Goal: Task Accomplishment & Management: Complete application form

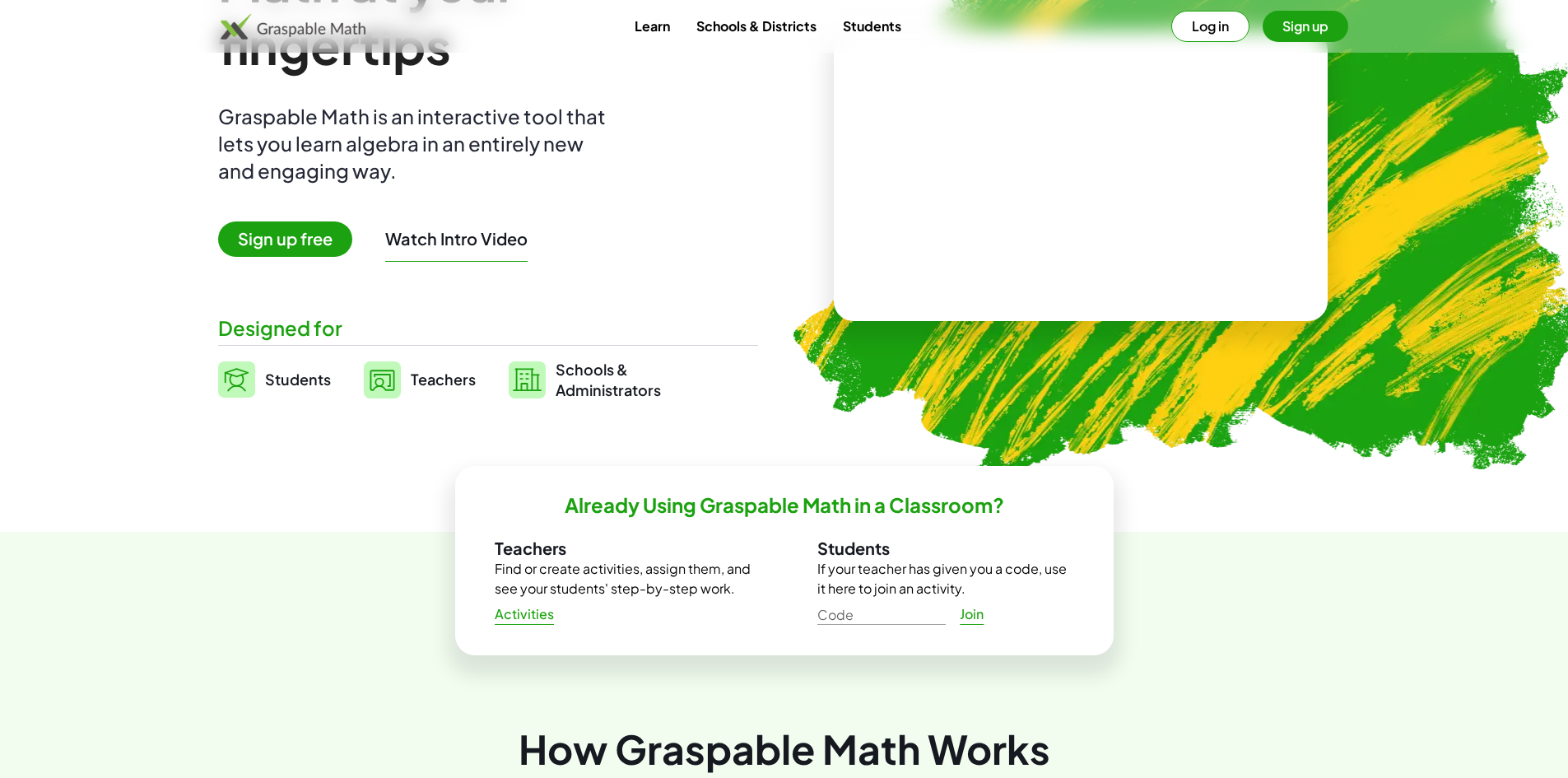
scroll to position [82, 0]
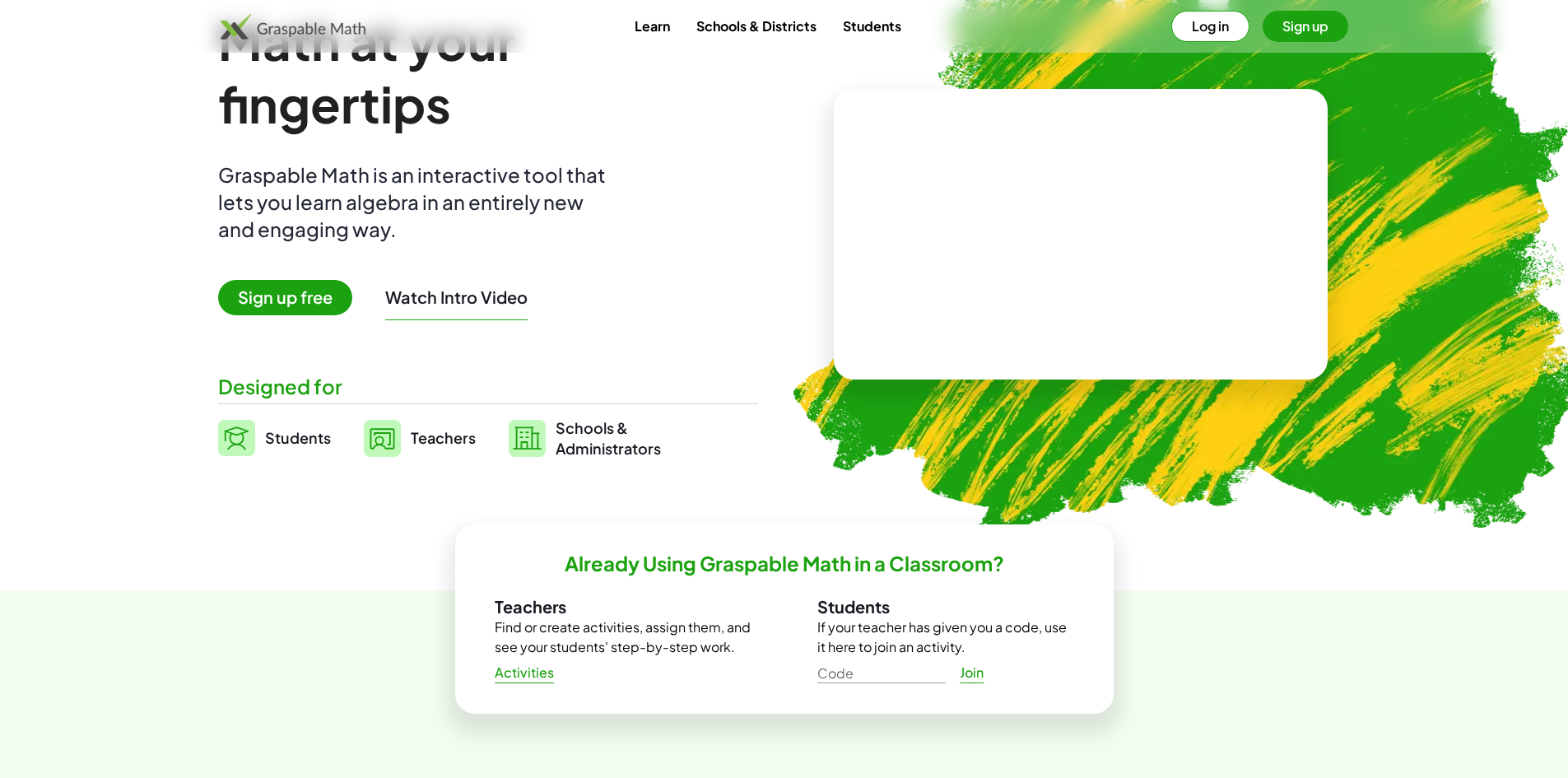
click at [457, 304] on button "Watch Intro Video" at bounding box center [457, 297] width 143 height 22
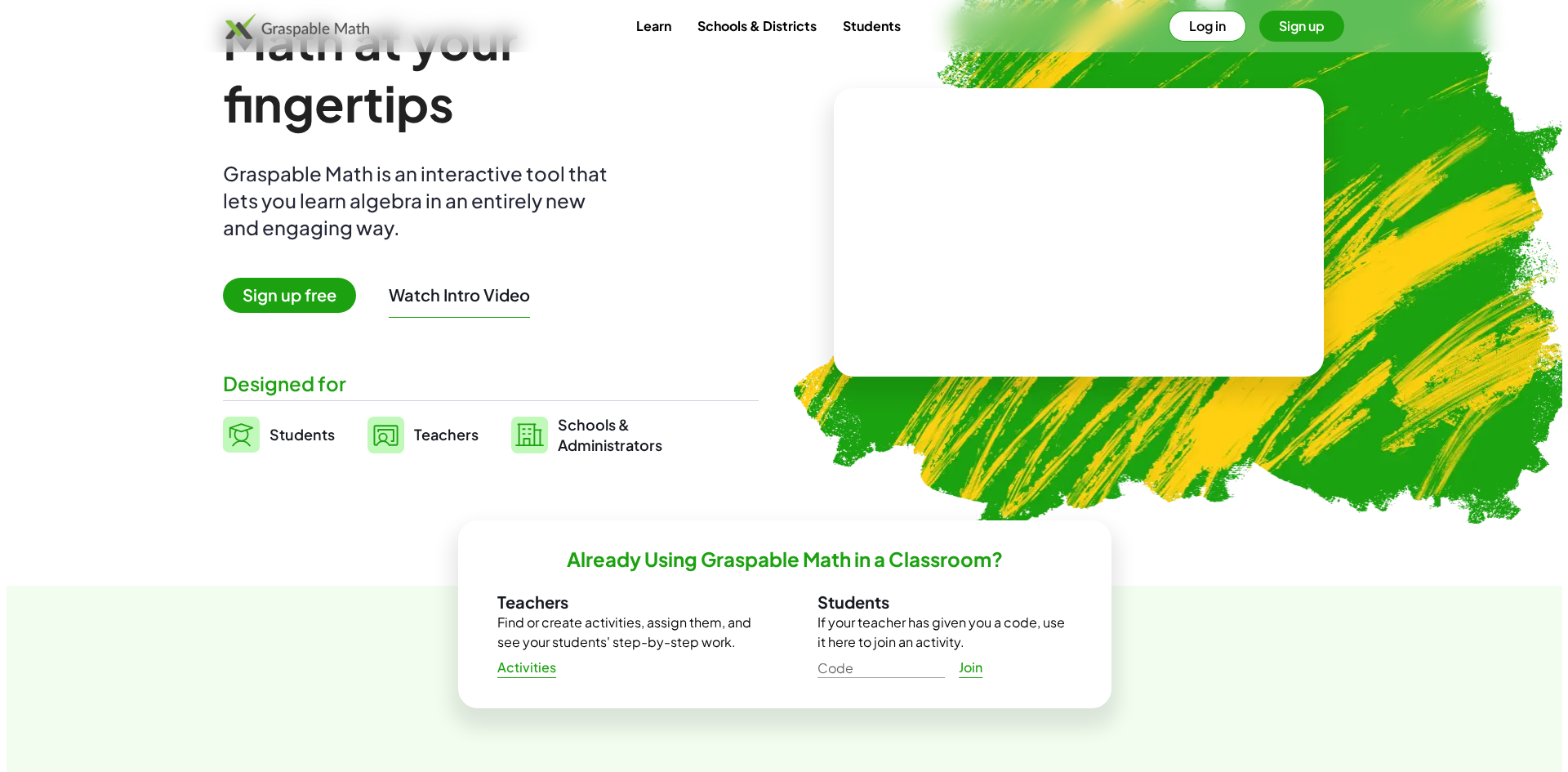
scroll to position [0, 0]
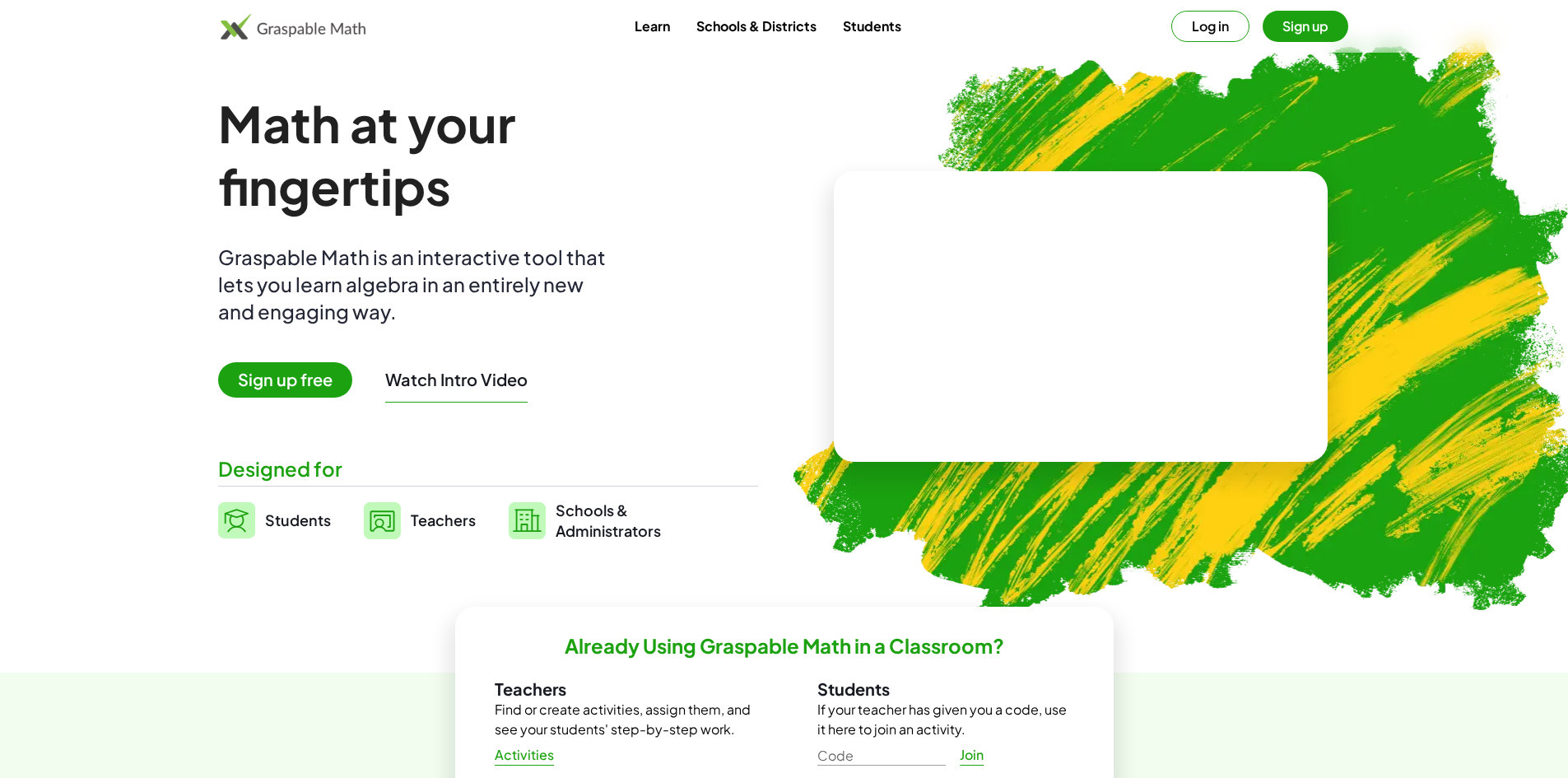
click at [871, 27] on link "Students" at bounding box center [872, 26] width 85 height 31
click at [303, 521] on span "Students" at bounding box center [297, 519] width 65 height 19
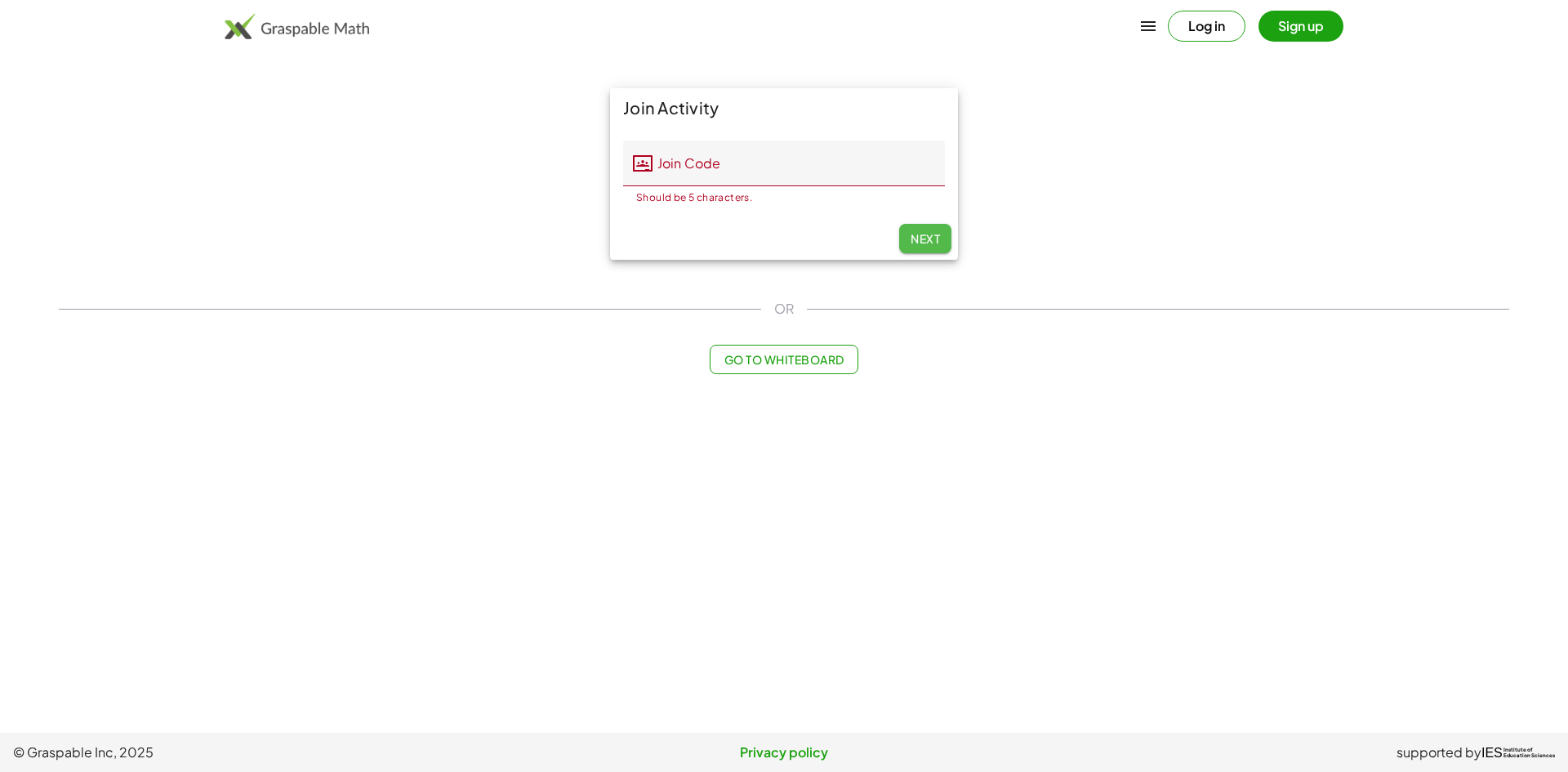
click at [916, 241] on span "Next" at bounding box center [925, 238] width 29 height 15
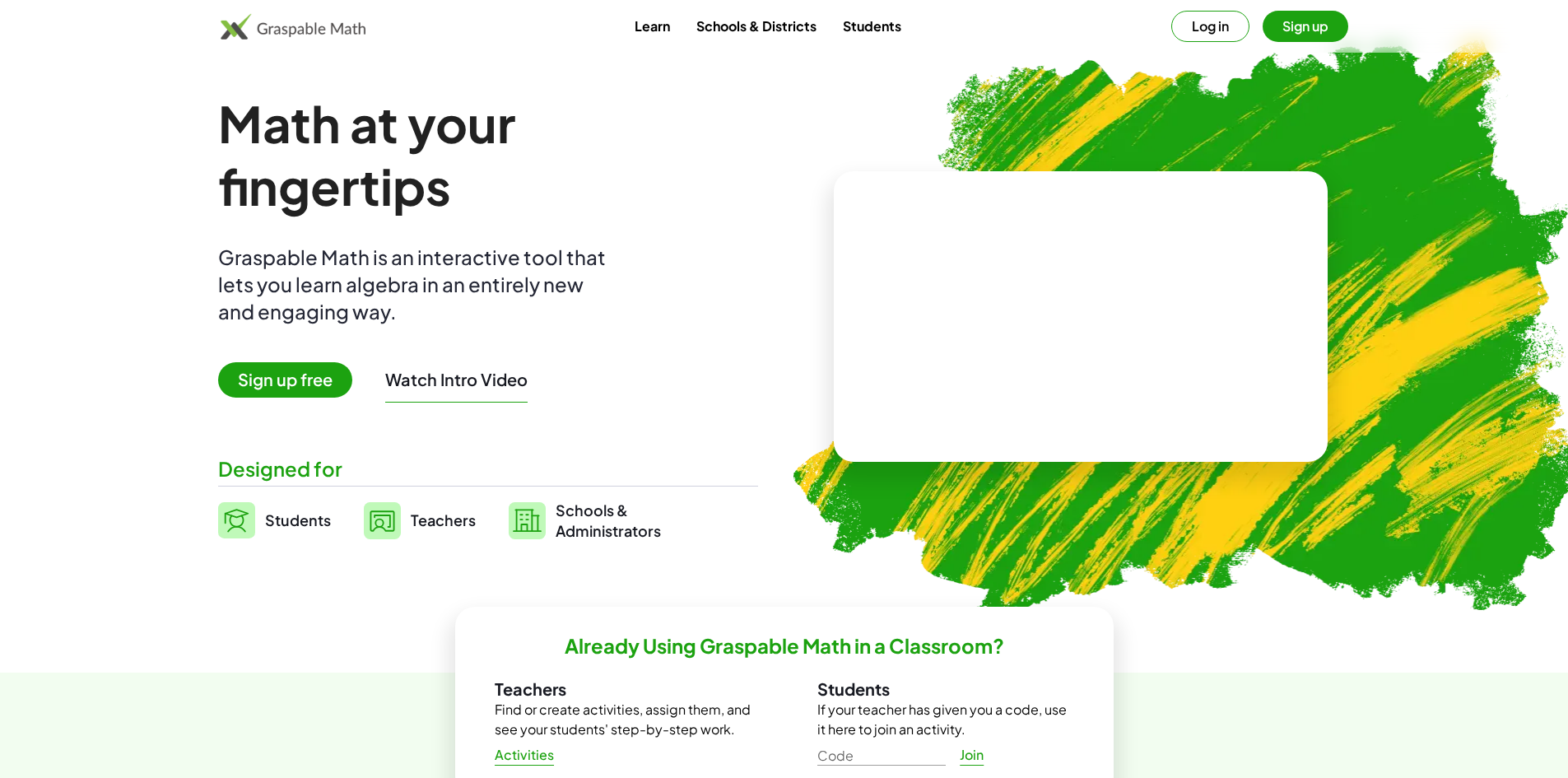
click at [659, 27] on link "Learn" at bounding box center [652, 26] width 61 height 31
click at [1310, 25] on button "Sign up" at bounding box center [1305, 27] width 85 height 32
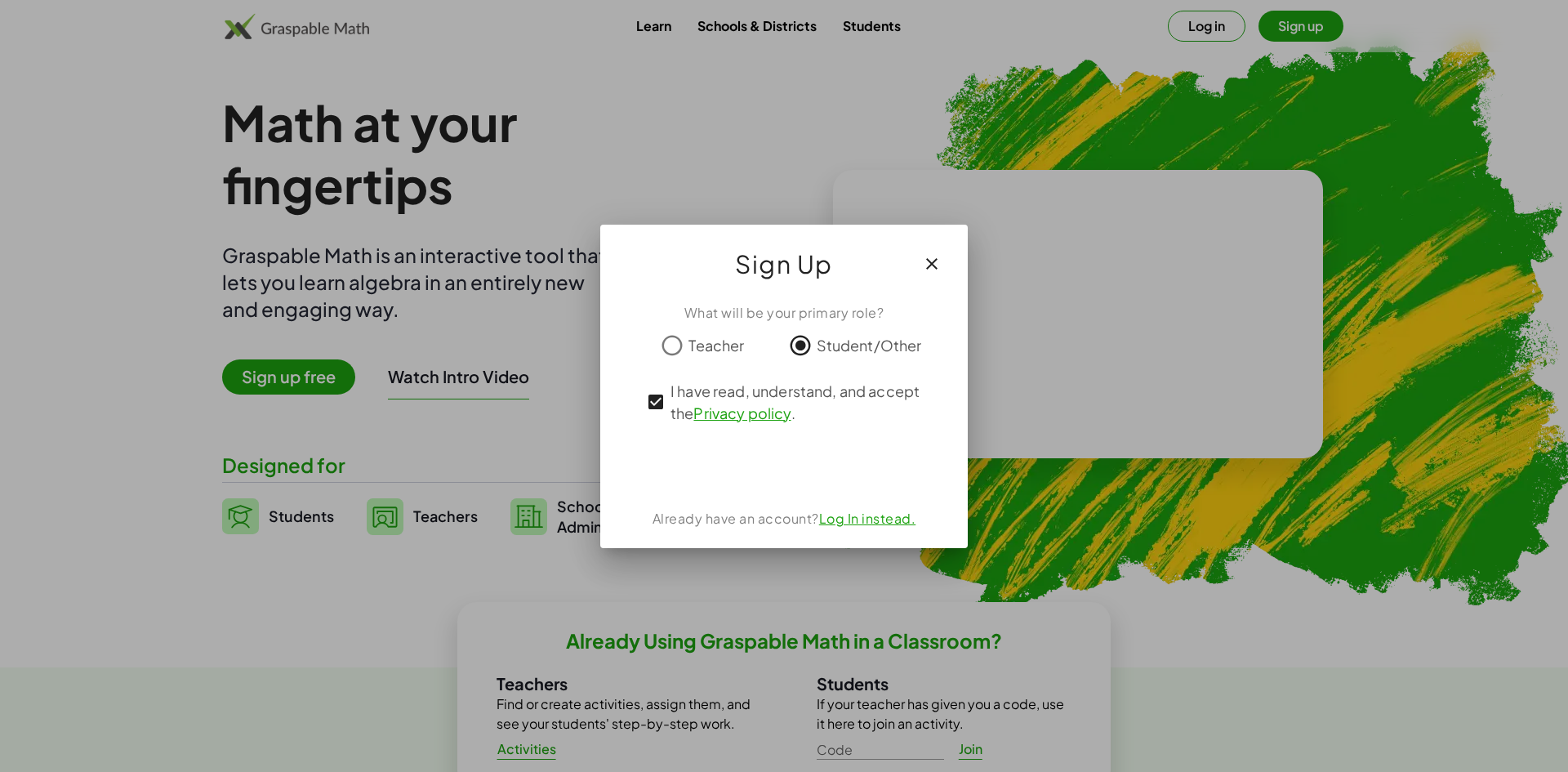
click at [939, 267] on icon "button" at bounding box center [932, 264] width 20 height 20
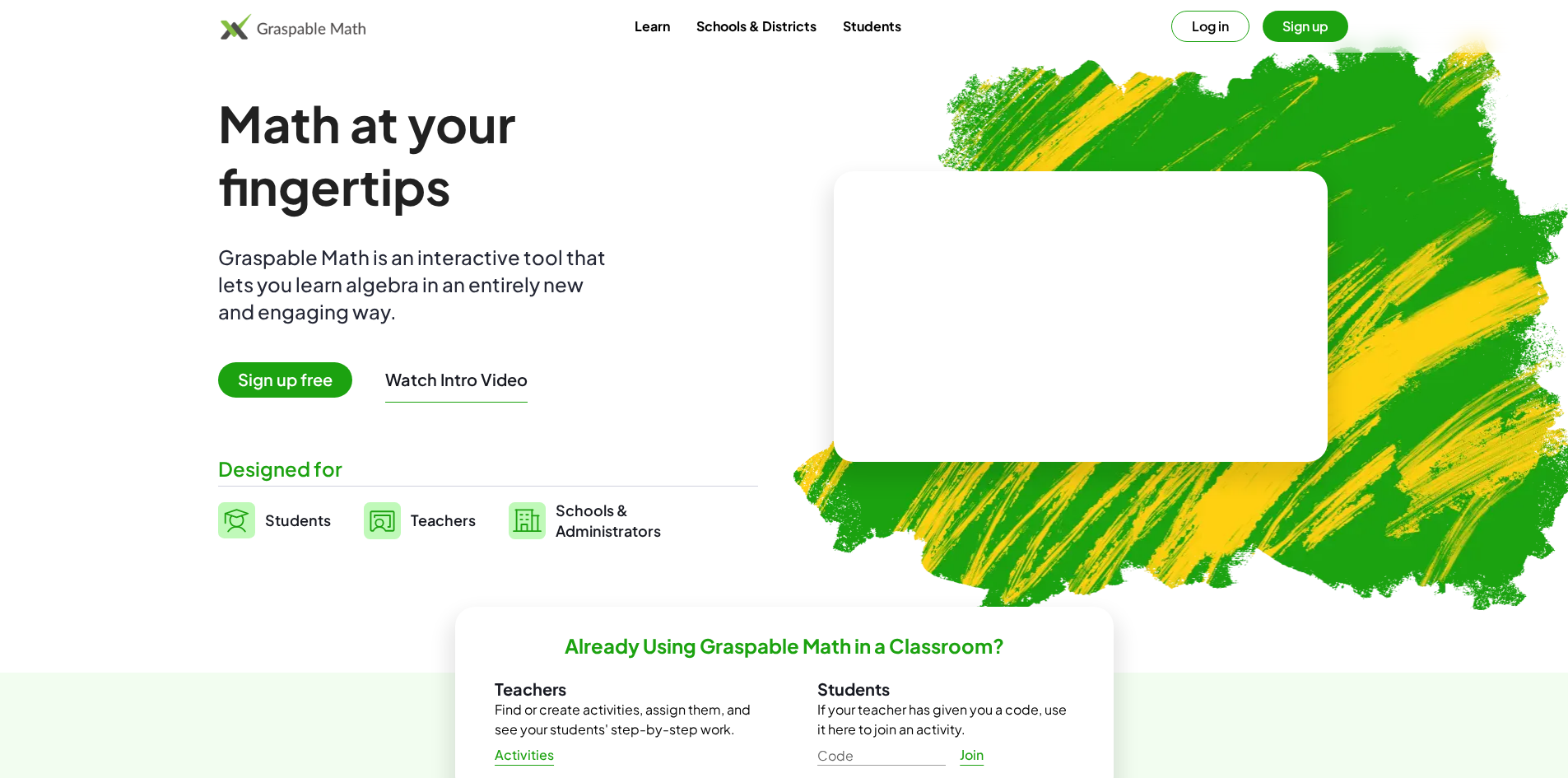
click at [1236, 33] on button "Log in" at bounding box center [1210, 27] width 78 height 32
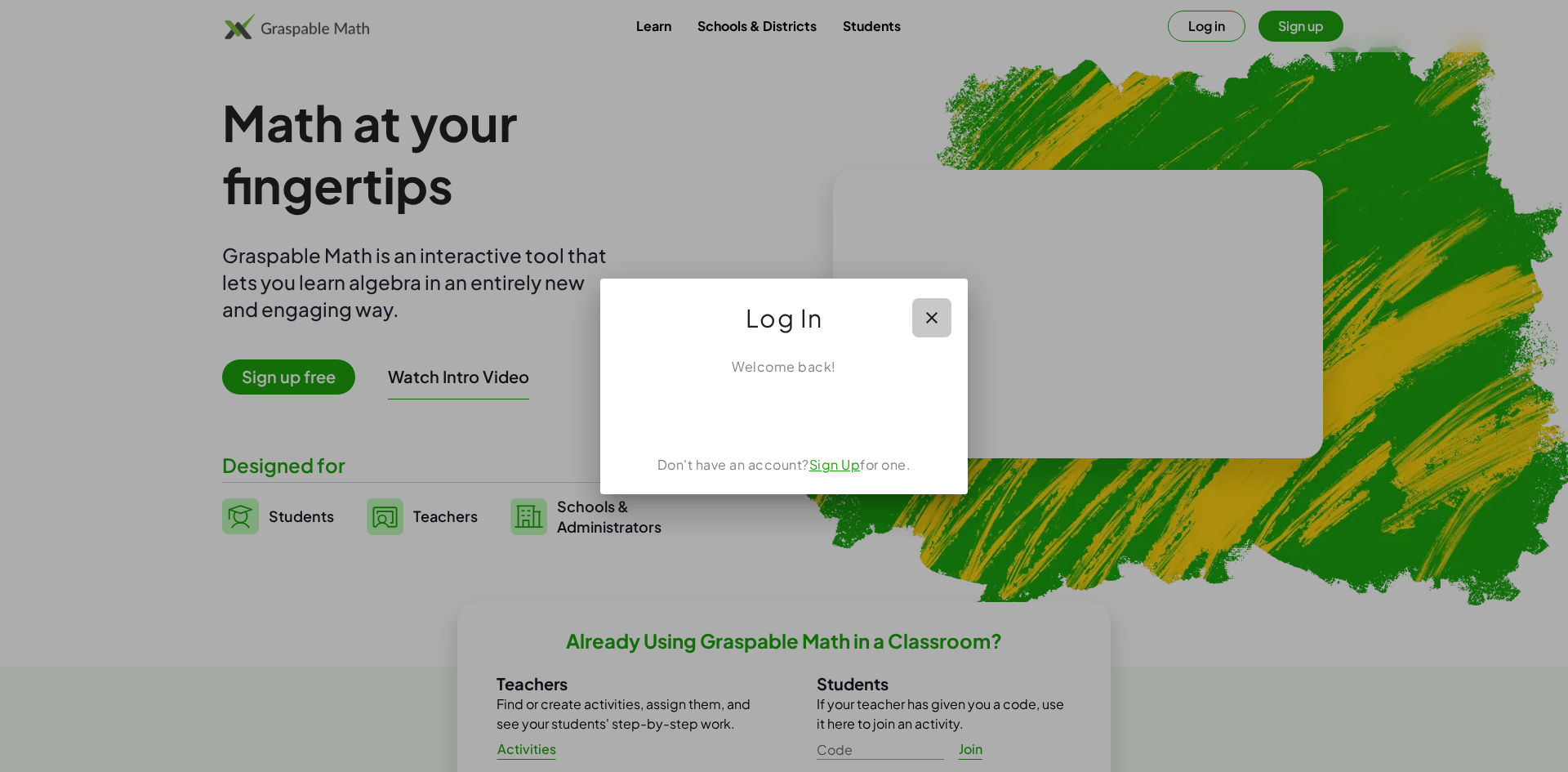
click at [928, 316] on icon "button" at bounding box center [932, 318] width 20 height 20
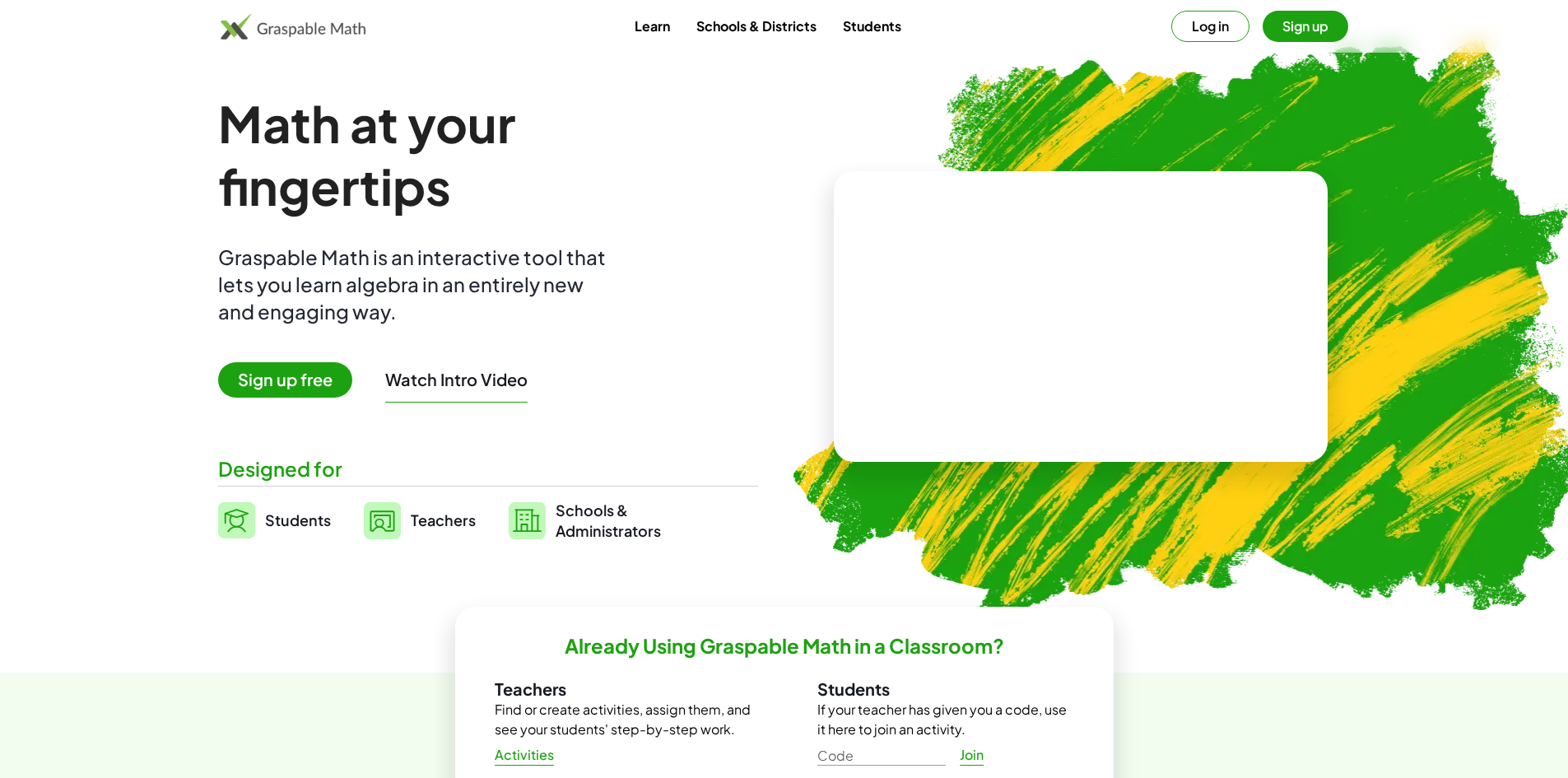
click at [1213, 24] on button "Log in" at bounding box center [1210, 27] width 78 height 32
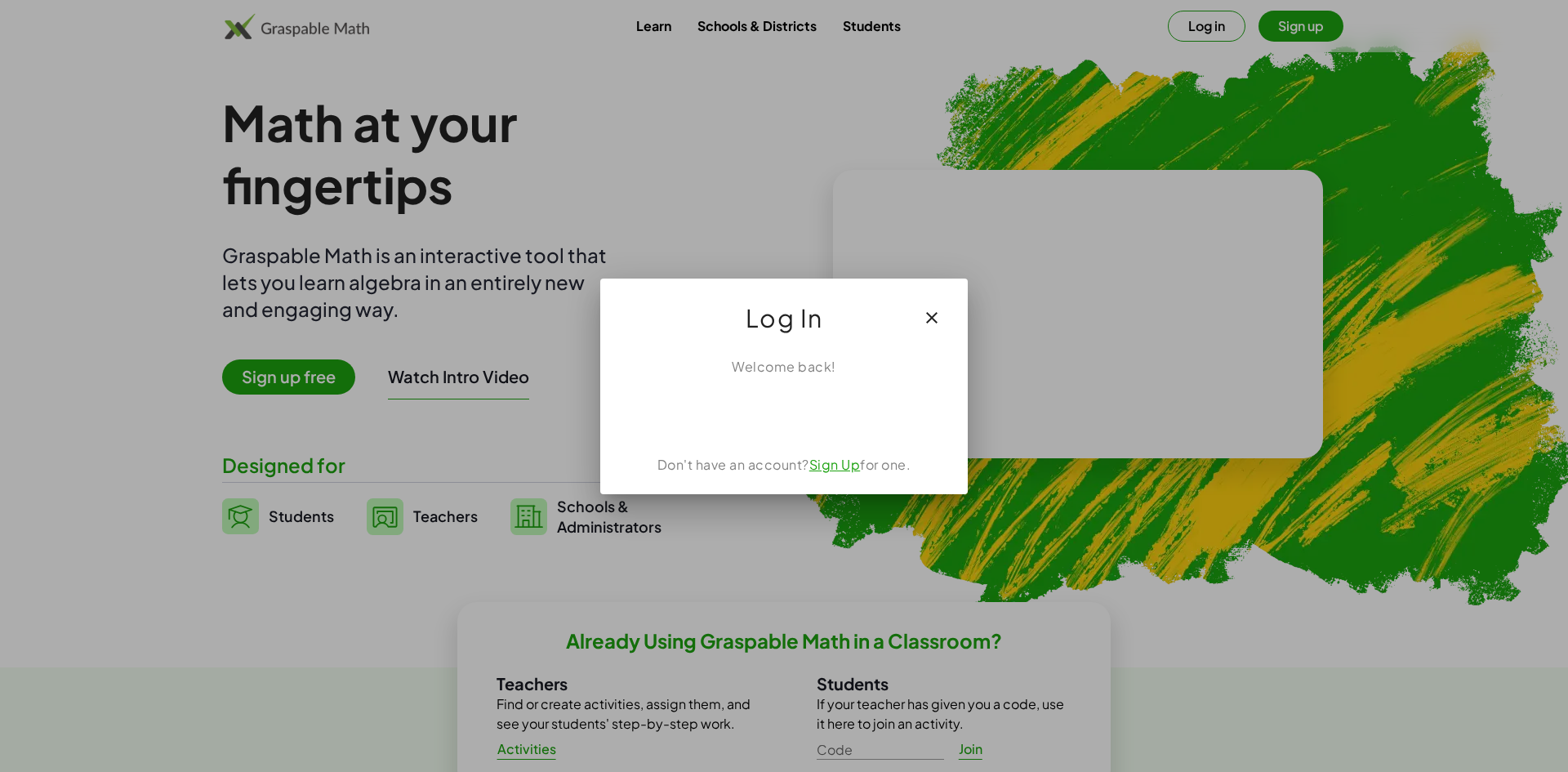
click at [1430, 200] on div at bounding box center [784, 386] width 1568 height 772
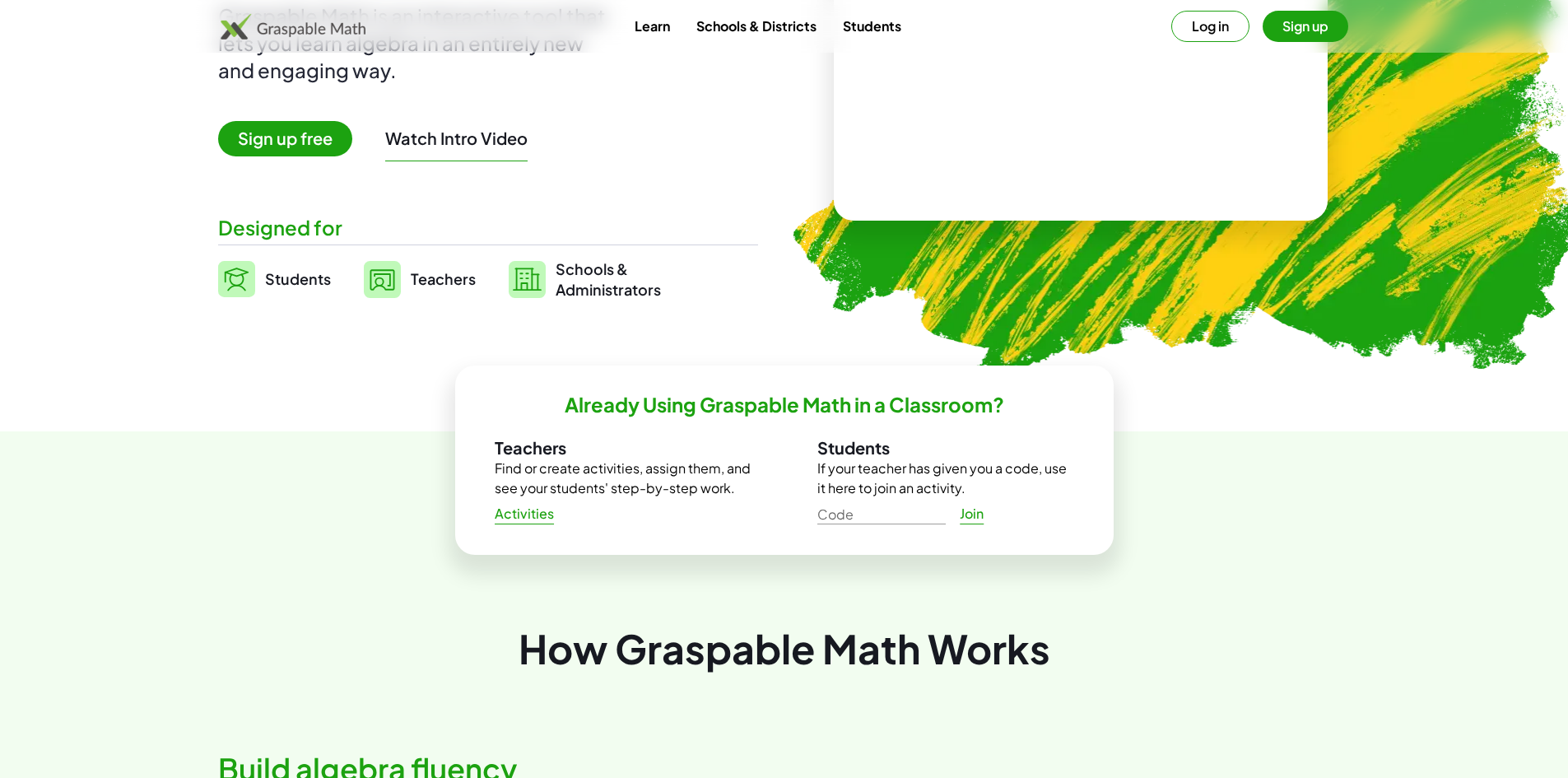
scroll to position [247, 0]
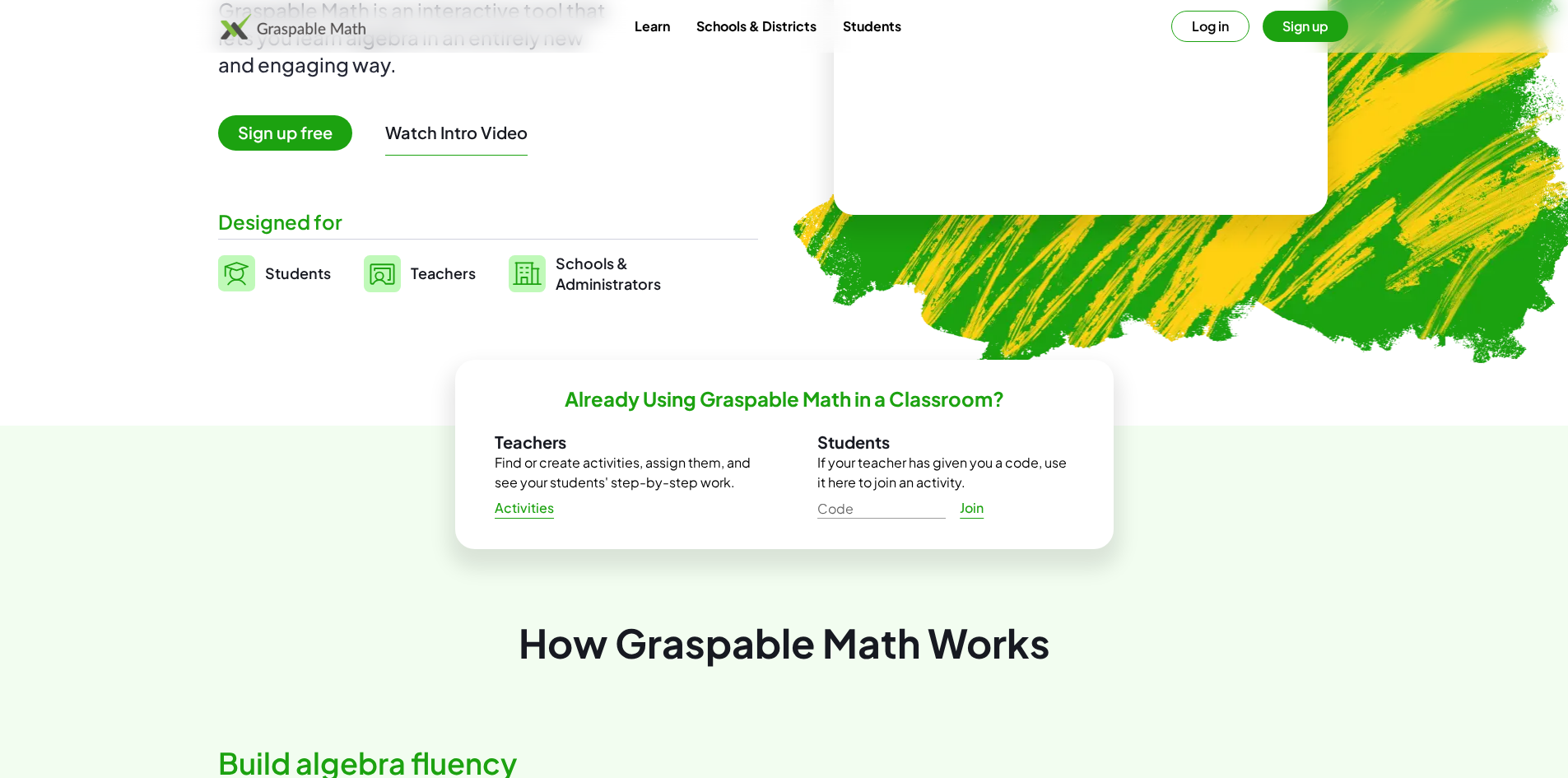
click at [287, 279] on span "Students" at bounding box center [297, 273] width 65 height 19
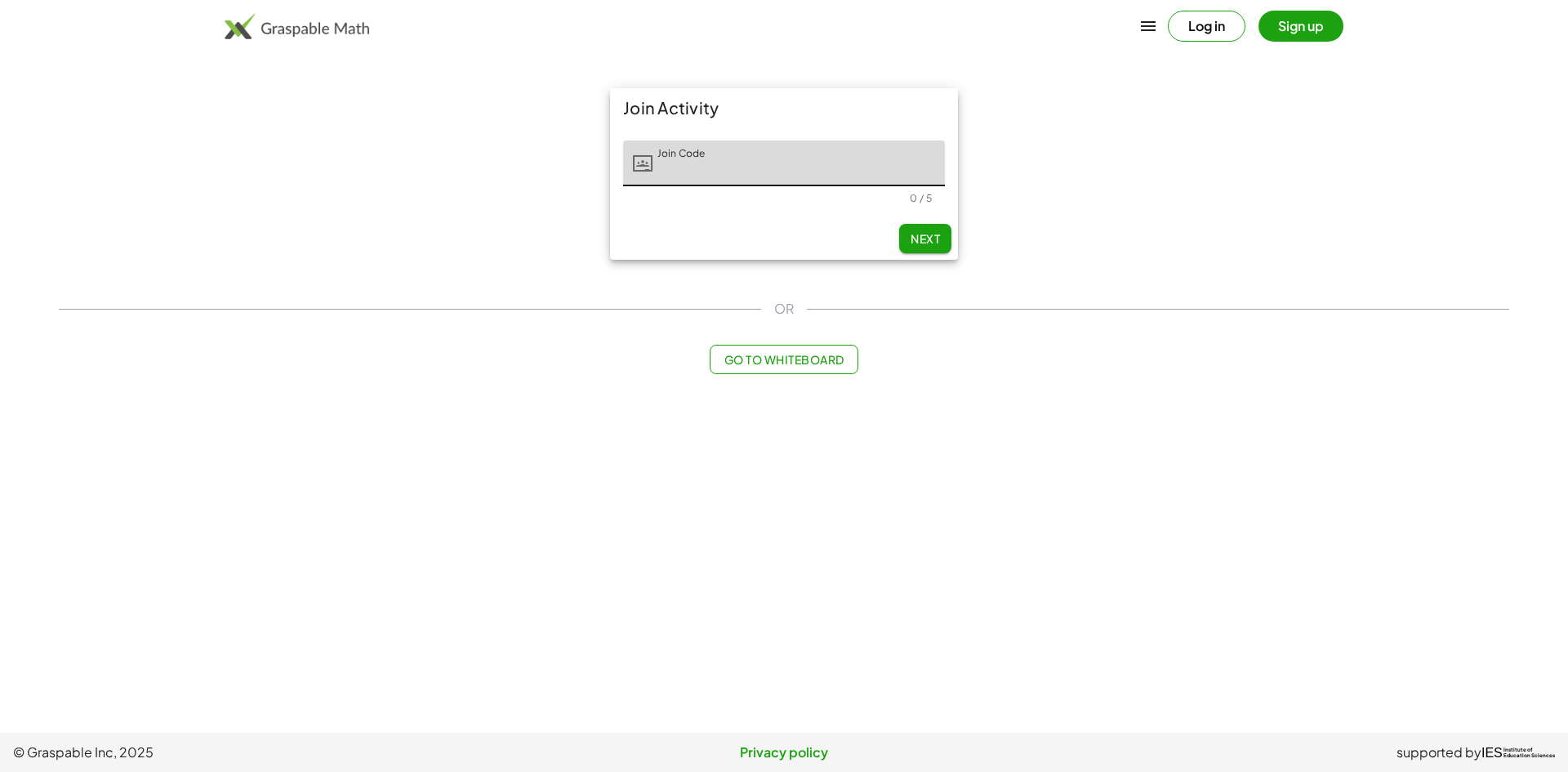
click at [924, 237] on span "Next" at bounding box center [925, 238] width 29 height 15
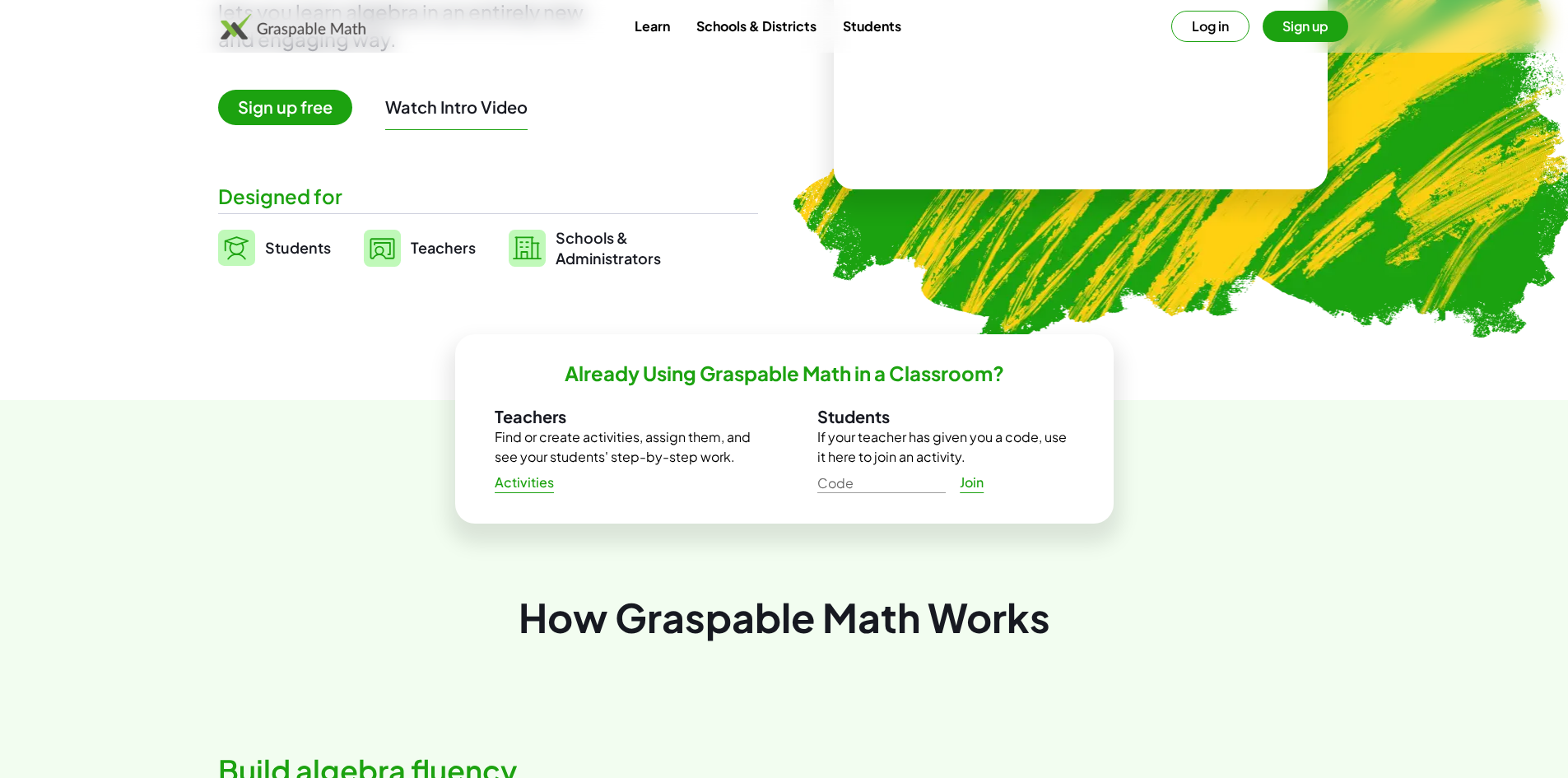
scroll to position [372, 0]
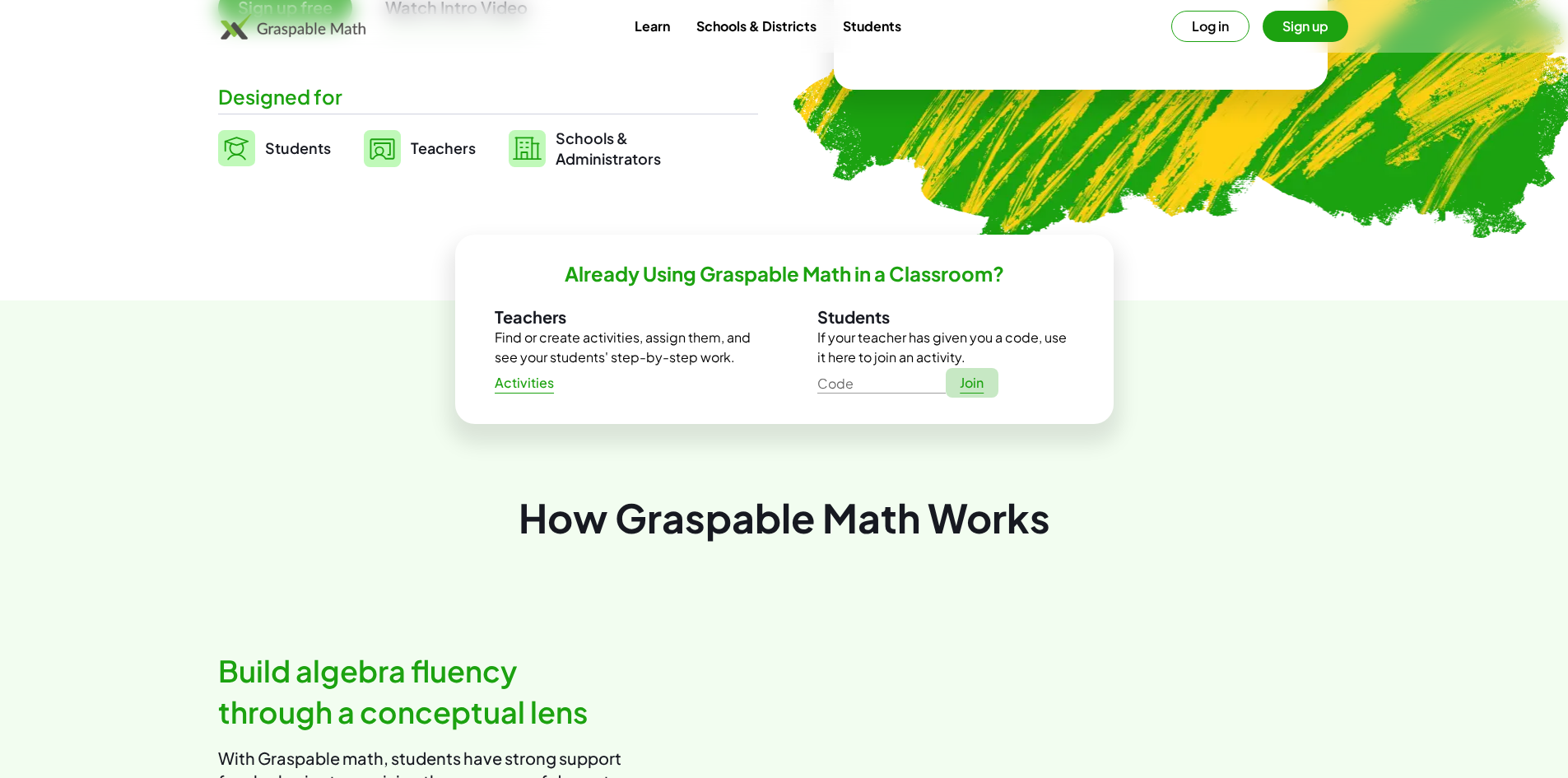
click at [978, 387] on span "Join" at bounding box center [972, 383] width 25 height 17
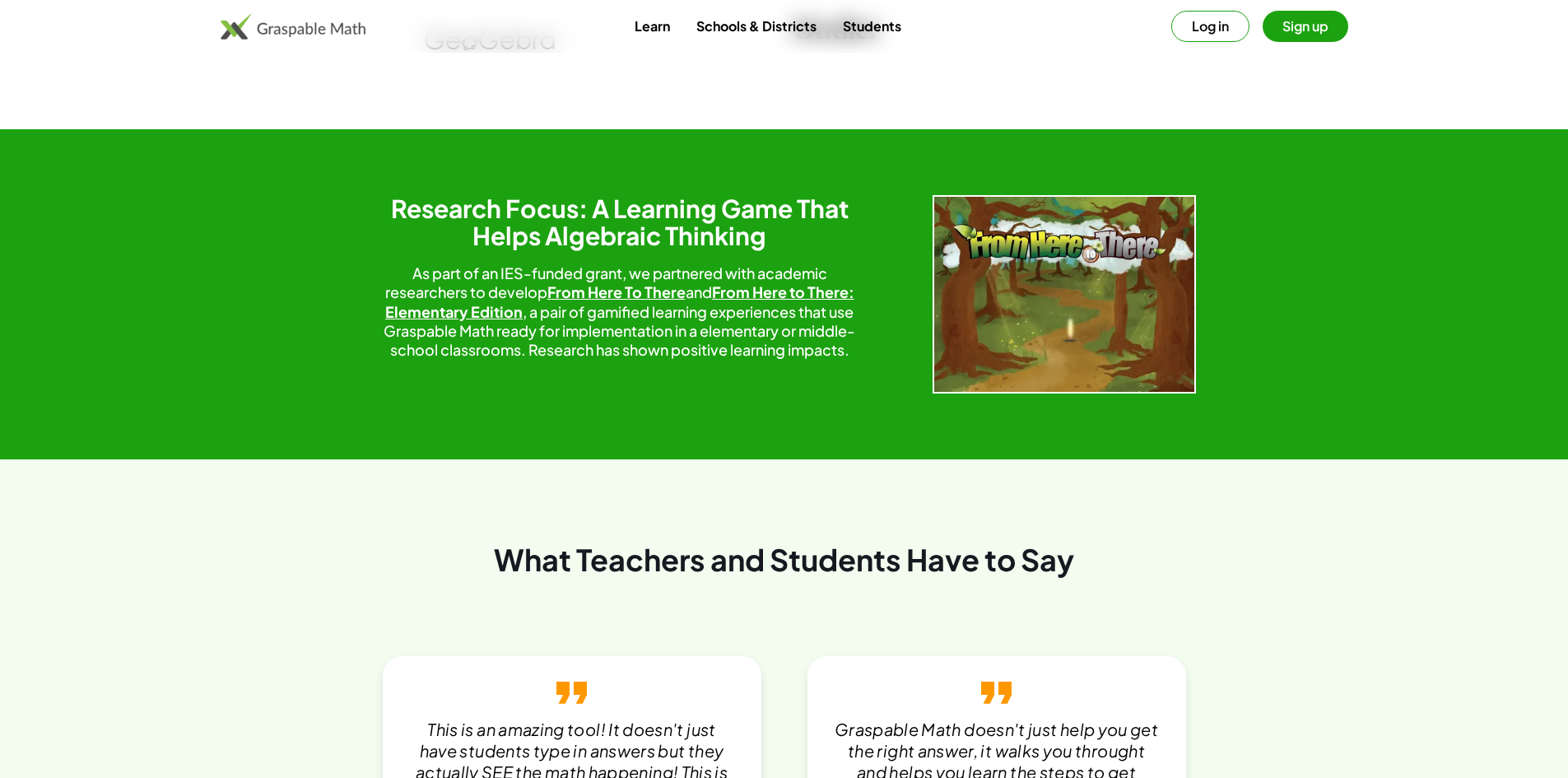
scroll to position [2759, 0]
